Goal: Task Accomplishment & Management: Manage account settings

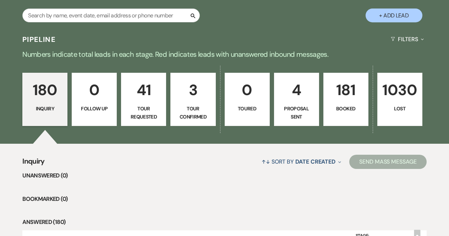
click at [366, 114] on link "181 Booked" at bounding box center [345, 99] width 45 height 53
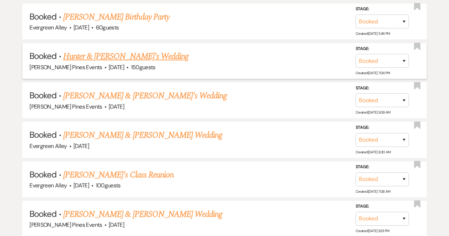
scroll to position [379, 0]
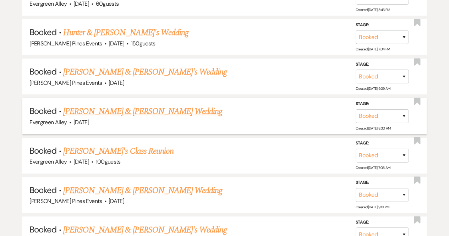
click at [110, 111] on link "[PERSON_NAME] & [PERSON_NAME] Wedding" at bounding box center [142, 111] width 159 height 13
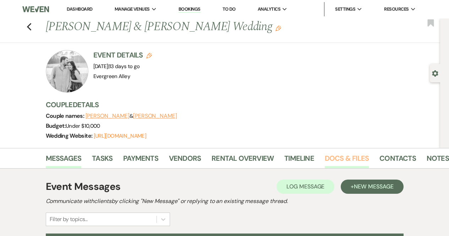
click at [343, 157] on link "Docs & Files" at bounding box center [346, 160] width 44 height 16
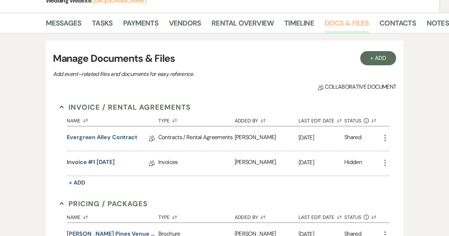
scroll to position [135, 0]
click at [76, 29] on link "Messages" at bounding box center [64, 25] width 36 height 16
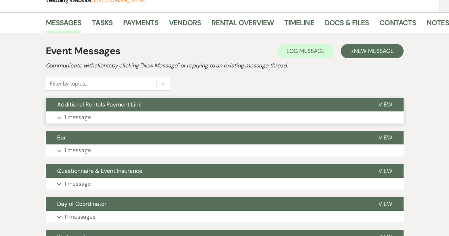
click at [84, 118] on p "1 message" at bounding box center [77, 117] width 27 height 9
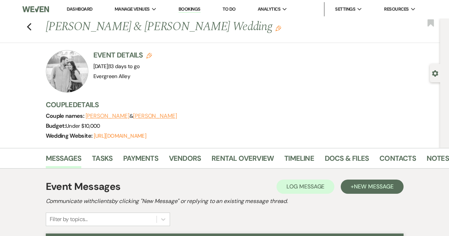
click at [339, 147] on div "Event Details Edit Event Date: [DATE] | 13 days to go Venue: [GEOGRAPHIC_DATA] …" at bounding box center [243, 99] width 394 height 98
click at [338, 154] on link "Docs & Files" at bounding box center [346, 160] width 44 height 16
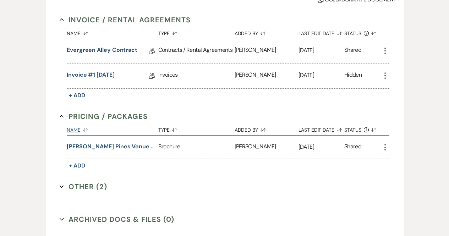
scroll to position [223, 0]
click at [97, 181] on button "Other (2) Expand" at bounding box center [84, 186] width 48 height 11
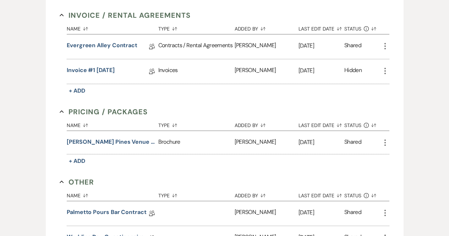
scroll to position [226, 0]
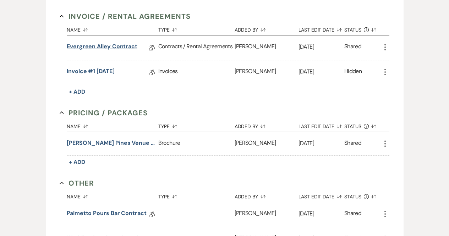
click at [93, 46] on link "Evergreen Alley Contract" at bounding box center [102, 47] width 71 height 11
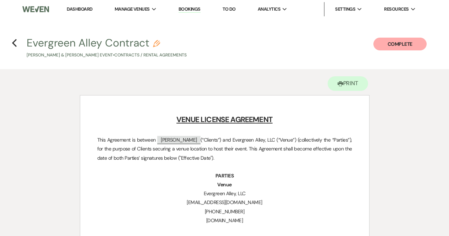
scroll to position [226, 0]
click at [352, 88] on button "Printer Print" at bounding box center [347, 83] width 41 height 15
